Goal: Share content: Share content

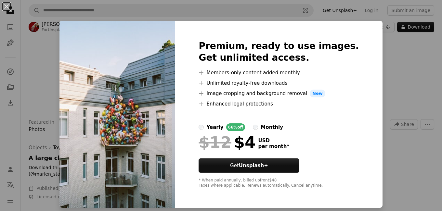
scroll to position [0, 197]
click button "An X shape" at bounding box center [7, 7] width 8 height 8
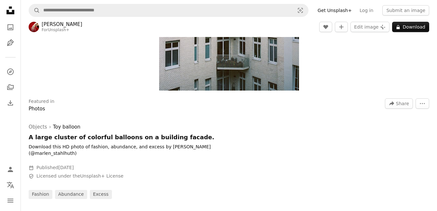
scroll to position [145, 0]
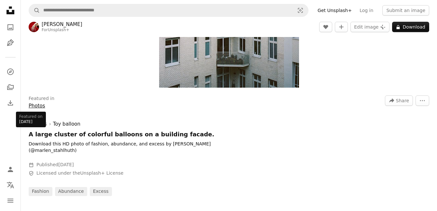
click at [35, 107] on link "Photos" at bounding box center [37, 106] width 17 height 6
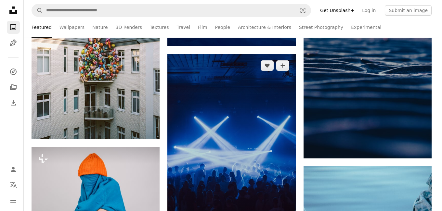
scroll to position [217, 0]
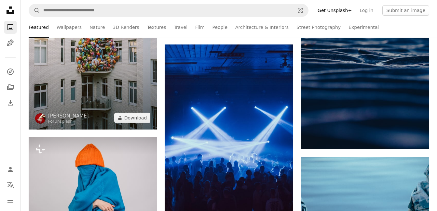
click at [129, 76] on img at bounding box center [93, 43] width 128 height 173
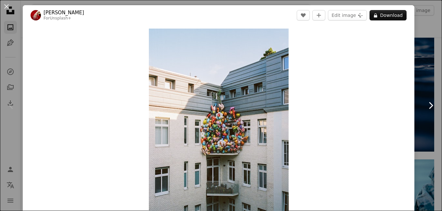
click at [429, 107] on icon "Chevron right" at bounding box center [430, 105] width 10 height 10
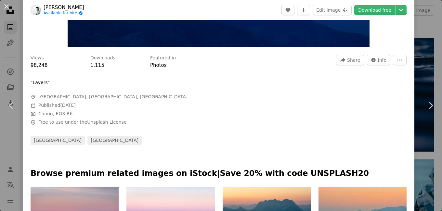
scroll to position [163, 0]
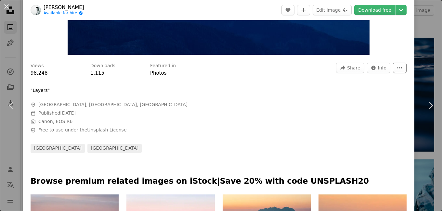
click at [398, 69] on icon "More Actions" at bounding box center [400, 68] width 6 height 6
click at [375, 66] on dialog "An X shape Chevron left Chevron right [PERSON_NAME] Available for hire A checkm…" at bounding box center [221, 105] width 442 height 211
click at [375, 66] on icon "Info icon" at bounding box center [373, 67] width 5 height 5
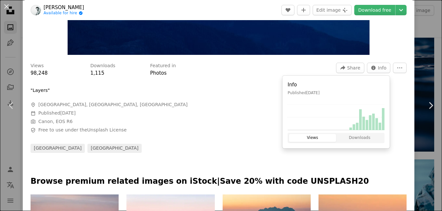
click at [181, 93] on div ""Layers"" at bounding box center [128, 90] width 195 height 7
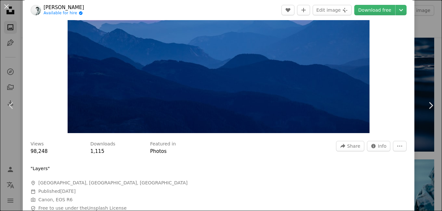
scroll to position [81, 0]
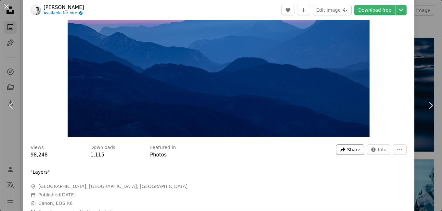
click at [347, 153] on button "A forward-right arrow Share" at bounding box center [350, 150] width 28 height 10
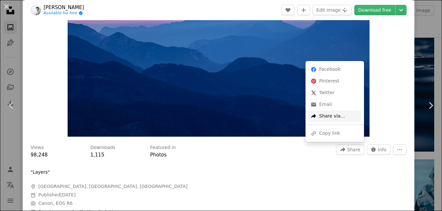
click at [328, 117] on div "A forward-right arrow Share via..." at bounding box center [334, 117] width 53 height 12
click at [369, 189] on dialog "An X shape Chevron left Chevron right [PERSON_NAME] Available for hire A checkm…" at bounding box center [221, 105] width 442 height 211
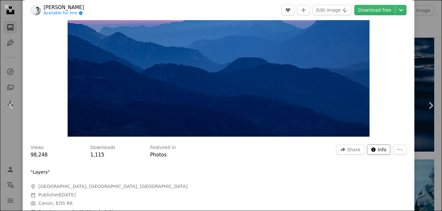
click at [379, 150] on span "Info" at bounding box center [382, 150] width 9 height 10
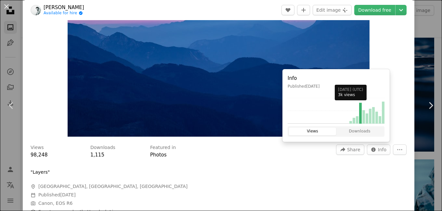
click at [362, 118] on rect at bounding box center [360, 111] width 3 height 26
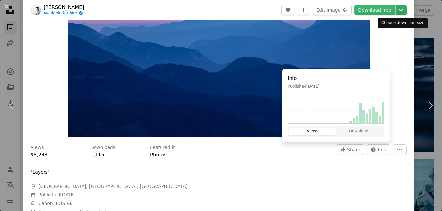
click at [400, 8] on icon "Chevron down" at bounding box center [401, 10] width 10 height 8
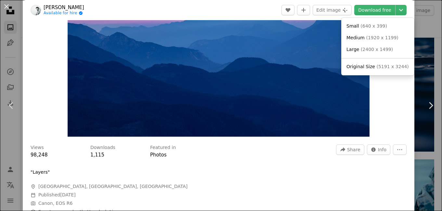
click at [400, 95] on dialog "An X shape Chevron left Chevron right [PERSON_NAME] Available for hire A checkm…" at bounding box center [221, 105] width 442 height 211
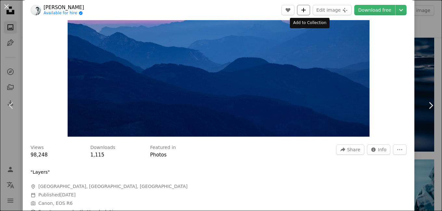
click at [306, 10] on icon "A plus sign" at bounding box center [303, 9] width 5 height 5
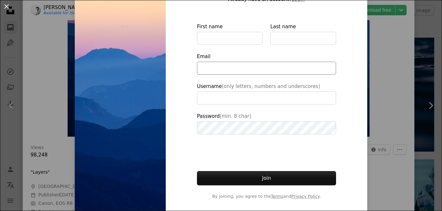
scroll to position [62, 0]
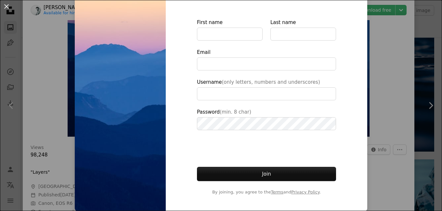
click at [393, 161] on div "An X shape Join Unsplash Already have an account? Login First name Last name Em…" at bounding box center [221, 105] width 442 height 211
